Goal: Task Accomplishment & Management: Use online tool/utility

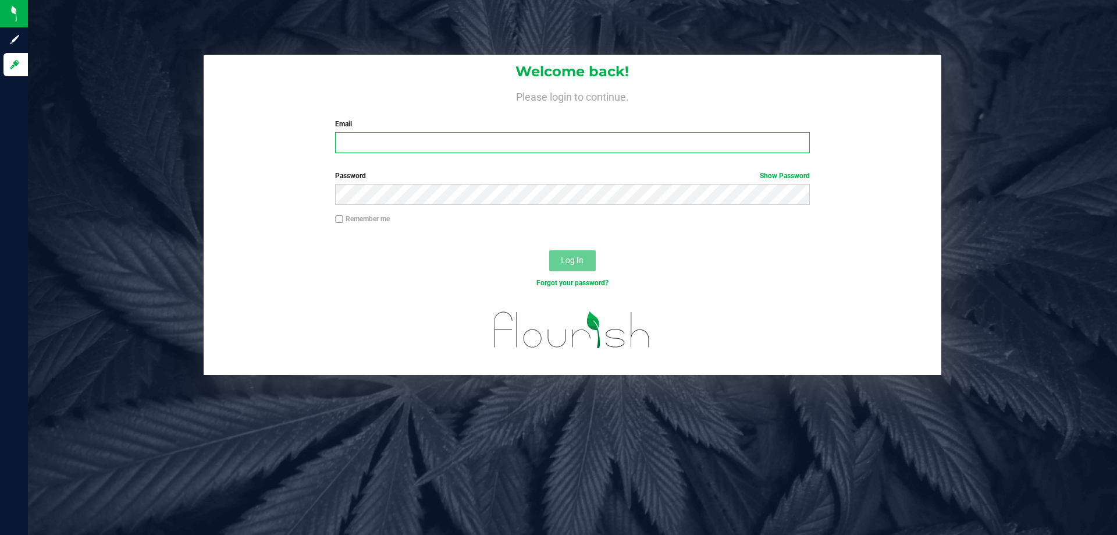
click at [360, 147] on input "Email" at bounding box center [572, 142] width 474 height 21
type input "[EMAIL_ADDRESS][DOMAIN_NAME]"
click at [549, 250] on button "Log In" at bounding box center [572, 260] width 47 height 21
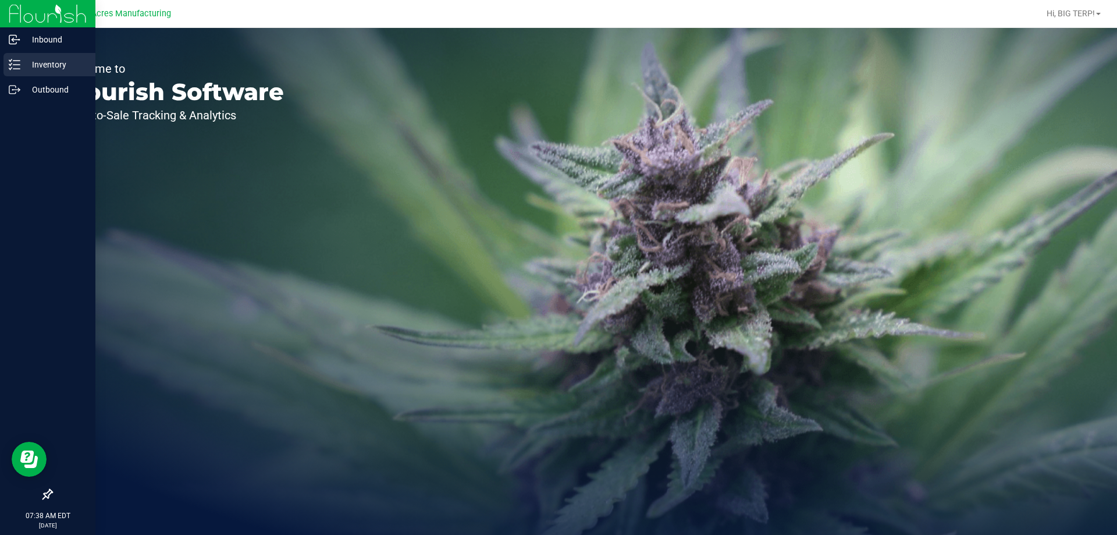
click at [14, 65] on line at bounding box center [16, 65] width 6 height 0
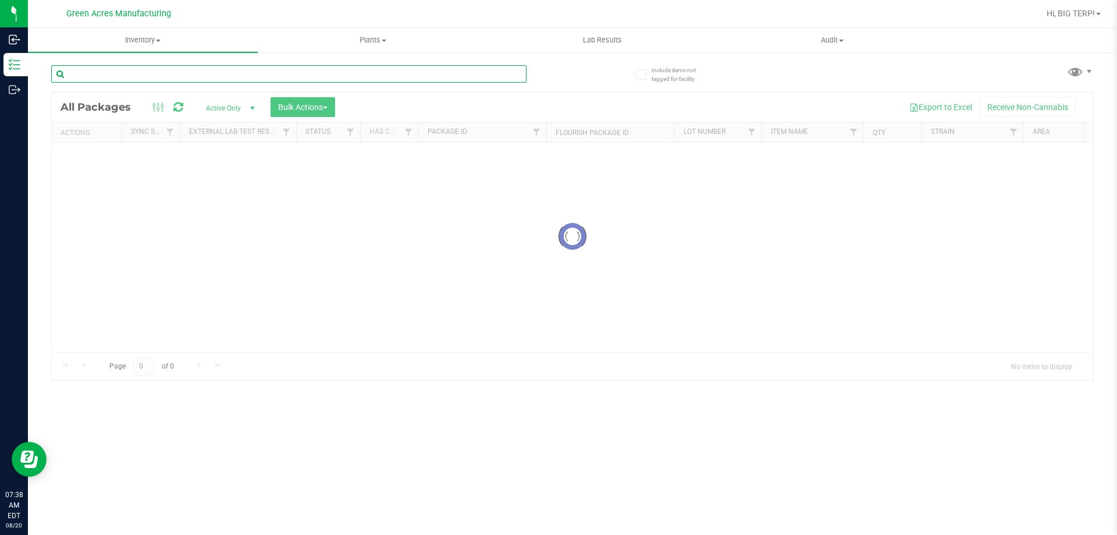
click at [372, 76] on input "text" at bounding box center [288, 73] width 475 height 17
type input "W-AUG25AGO01-0820"
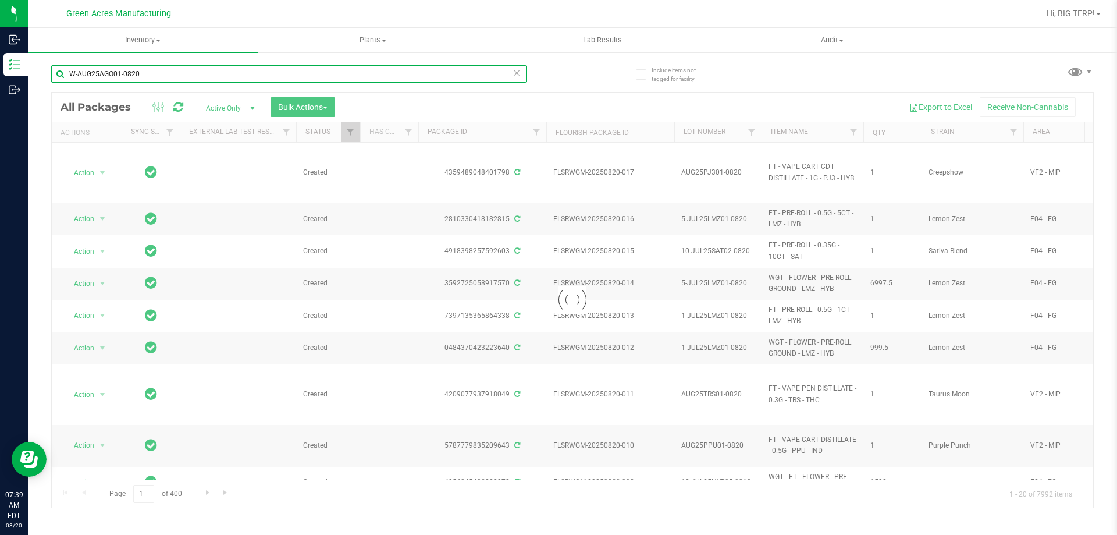
click at [201, 79] on input "W-AUG25AGO01-0820" at bounding box center [288, 73] width 475 height 17
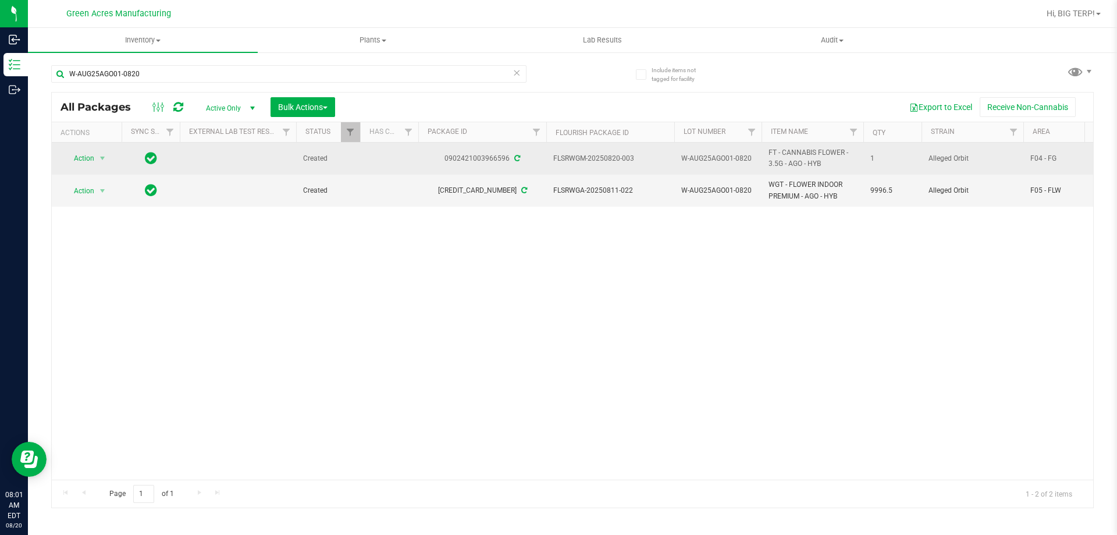
drag, startPoint x: 507, startPoint y: 157, endPoint x: 445, endPoint y: 162, distance: 61.9
click at [445, 162] on div "0902421003966596" at bounding box center [482, 158] width 131 height 11
copy div "0902421003966596"
click at [582, 164] on td "FLSRWGM-20250820-003" at bounding box center [610, 159] width 128 height 32
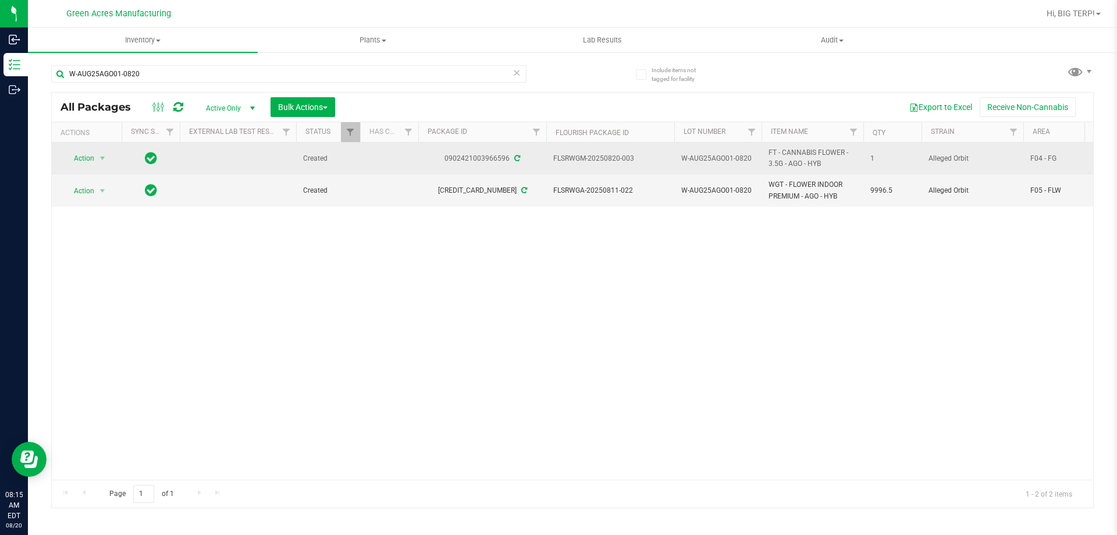
drag, startPoint x: 632, startPoint y: 159, endPoint x: 542, endPoint y: 159, distance: 89.6
copy tr "FLSRWGM-20250820-003"
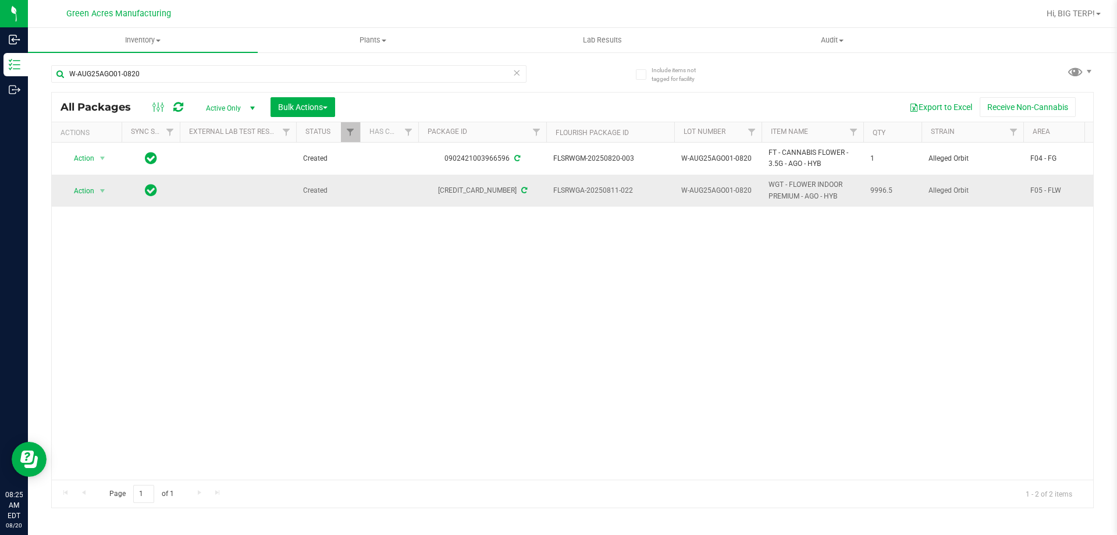
click at [492, 192] on div "6809668347906632" at bounding box center [482, 190] width 131 height 11
drag, startPoint x: 507, startPoint y: 191, endPoint x: 446, endPoint y: 190, distance: 61.7
click at [446, 190] on div "6809668347906632" at bounding box center [482, 190] width 131 height 11
copy div "6809668347906632"
drag, startPoint x: 631, startPoint y: 192, endPoint x: 577, endPoint y: 182, distance: 55.0
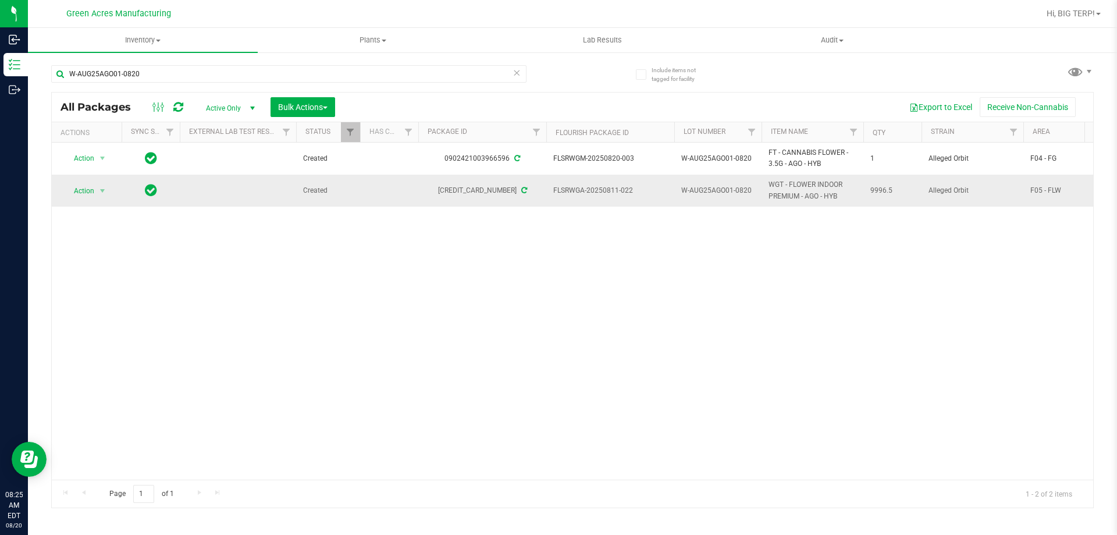
click at [577, 182] on td "FLSRWGA-20250811-022" at bounding box center [610, 190] width 128 height 31
copy span "FLSRWGA-20250811-022"
click at [451, 322] on div "Action Action Adjust qty Create package Edit attributes Global inventory Locate…" at bounding box center [572, 311] width 1041 height 337
